Goal: Task Accomplishment & Management: Manage account settings

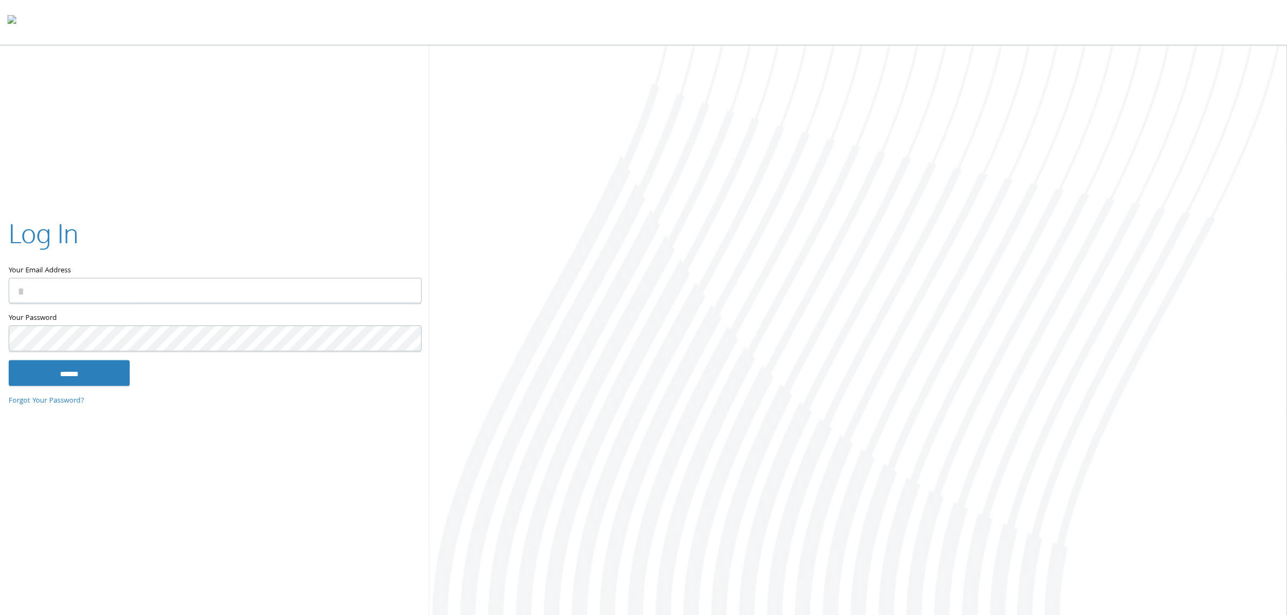
type input "**********"
click at [79, 364] on input "******" at bounding box center [69, 373] width 121 height 26
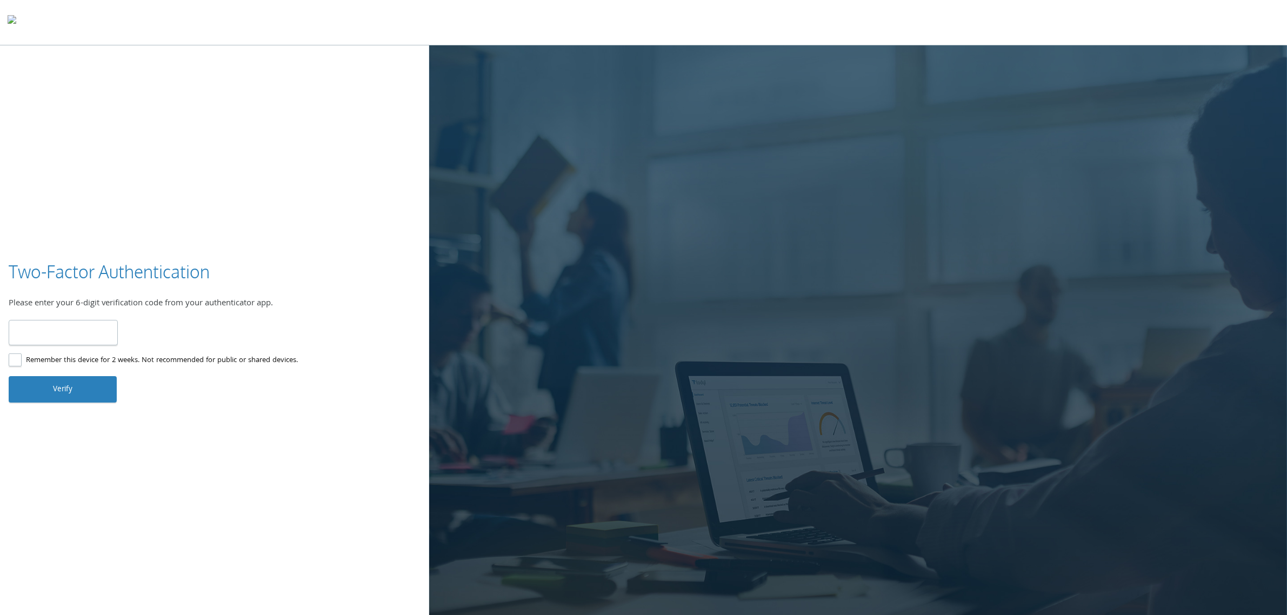
click at [62, 328] on input "number" at bounding box center [63, 332] width 109 height 25
type input "******"
